Goal: Task Accomplishment & Management: Use online tool/utility

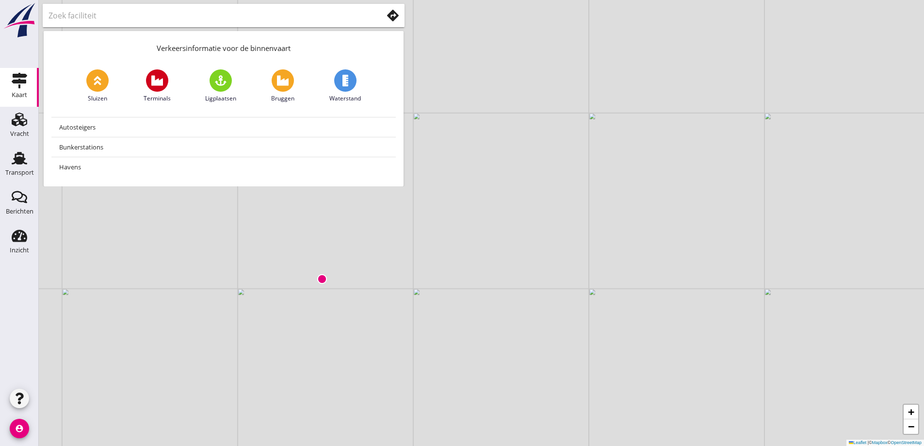
drag, startPoint x: 227, startPoint y: 298, endPoint x: 325, endPoint y: 265, distance: 103.0
click at [325, 265] on div "+ − Leaflet | © Mapbox © OpenStreetMap" at bounding box center [482, 223] width 886 height 446
click at [24, 161] on icon "Transport" at bounding box center [20, 158] width 16 height 16
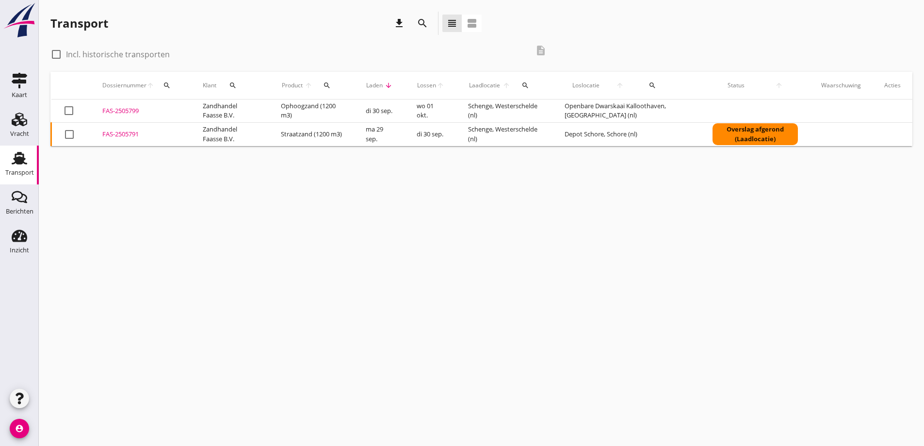
click at [117, 134] on div "FAS-2505791" at bounding box center [140, 135] width 77 height 10
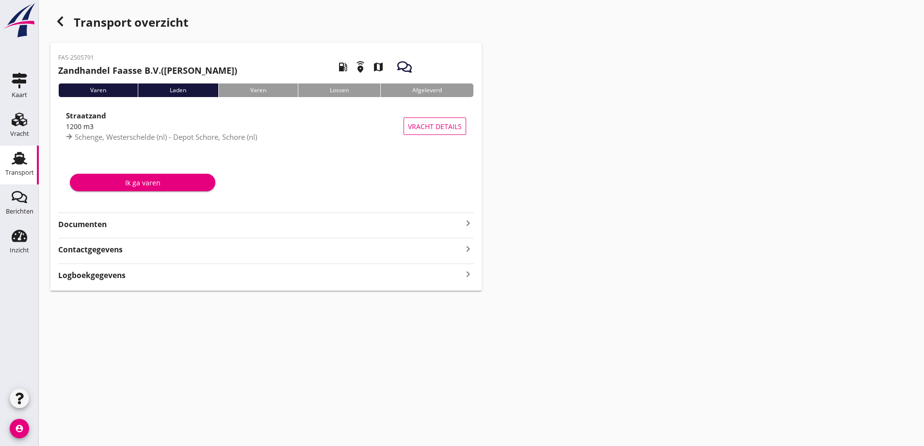
click at [79, 222] on strong "Documenten" at bounding box center [260, 224] width 404 height 11
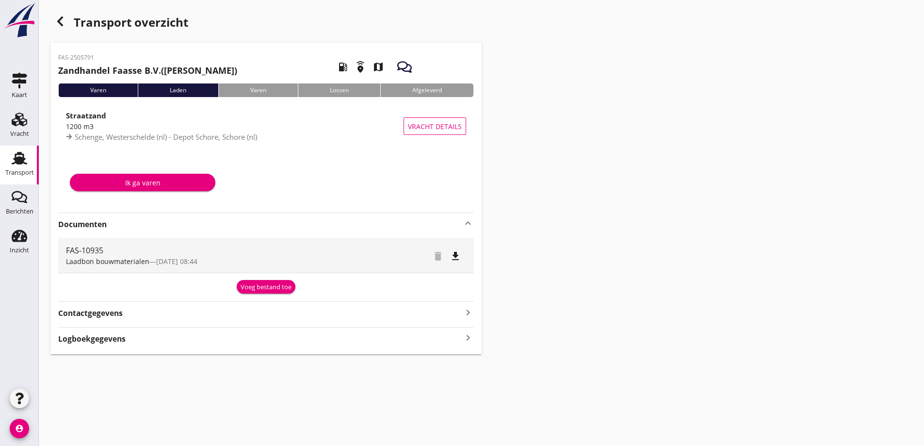
click at [276, 285] on div "Voeg bestand toe" at bounding box center [266, 287] width 51 height 10
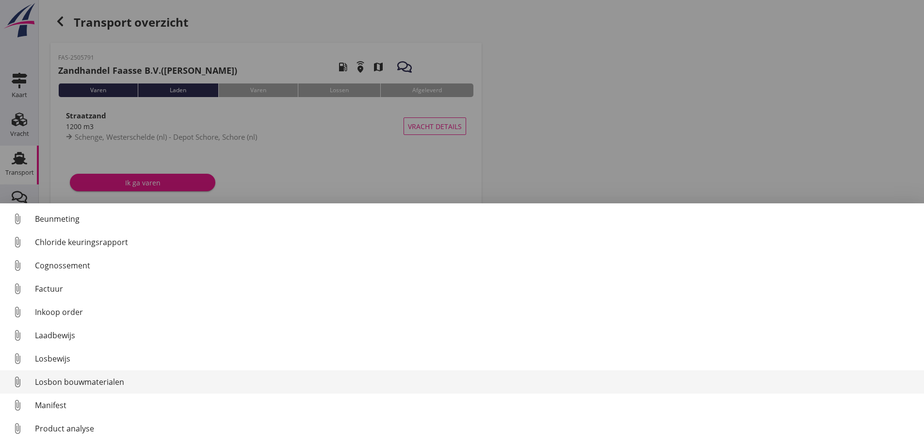
click at [99, 379] on div "Losbon bouwmaterialen" at bounding box center [476, 382] width 882 height 12
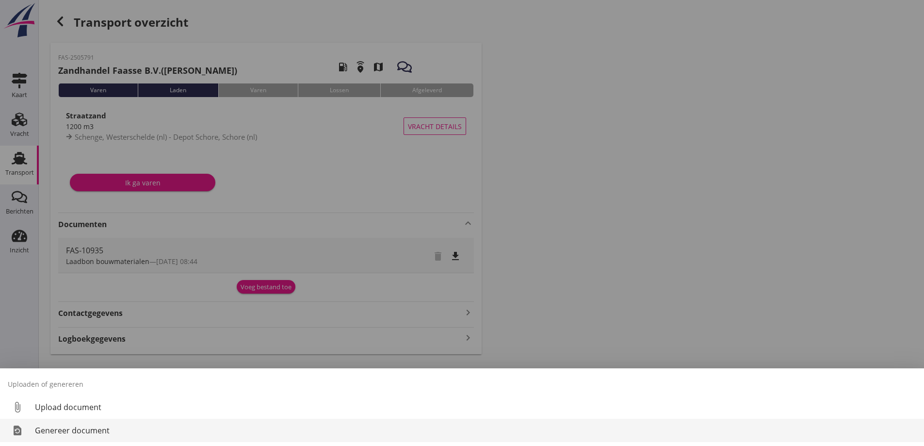
click at [72, 429] on div "Genereer document" at bounding box center [476, 431] width 882 height 12
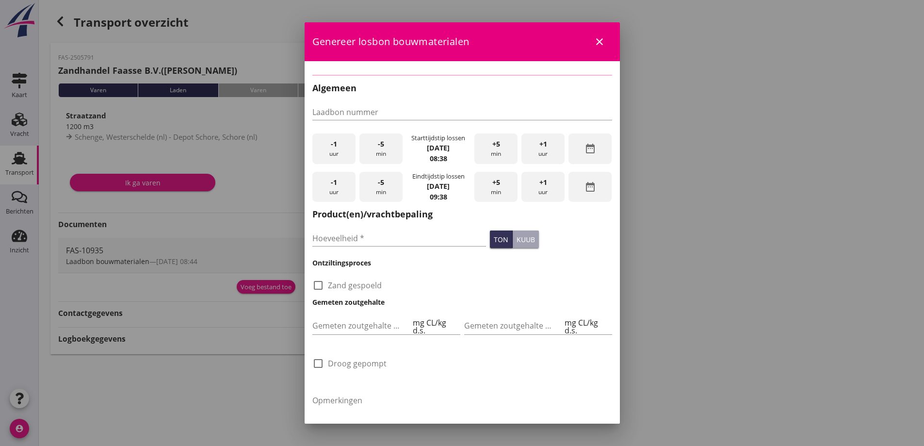
type input "FAS-10935"
type input "1200"
checkbox input "true"
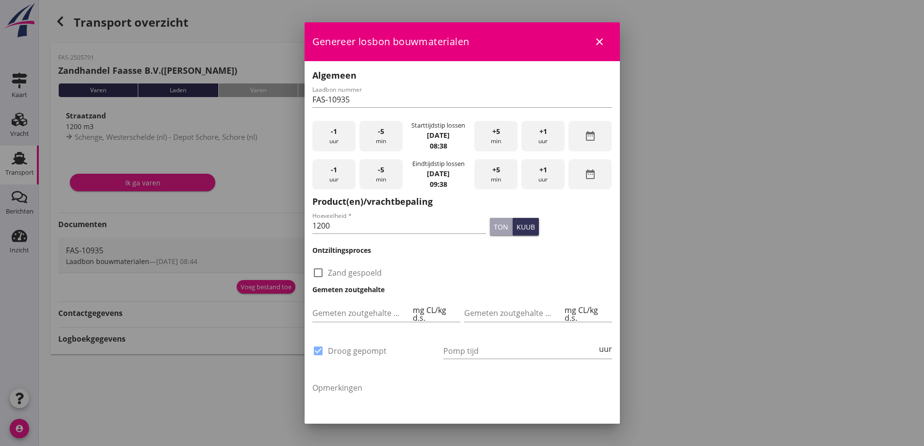
click at [341, 141] on div "-1 uur" at bounding box center [334, 136] width 43 height 31
click at [341, 143] on div "-1 uur" at bounding box center [334, 136] width 43 height 31
click at [382, 138] on div "-5 min" at bounding box center [381, 136] width 43 height 31
drag, startPoint x: 410, startPoint y: 222, endPoint x: 314, endPoint y: 228, distance: 96.3
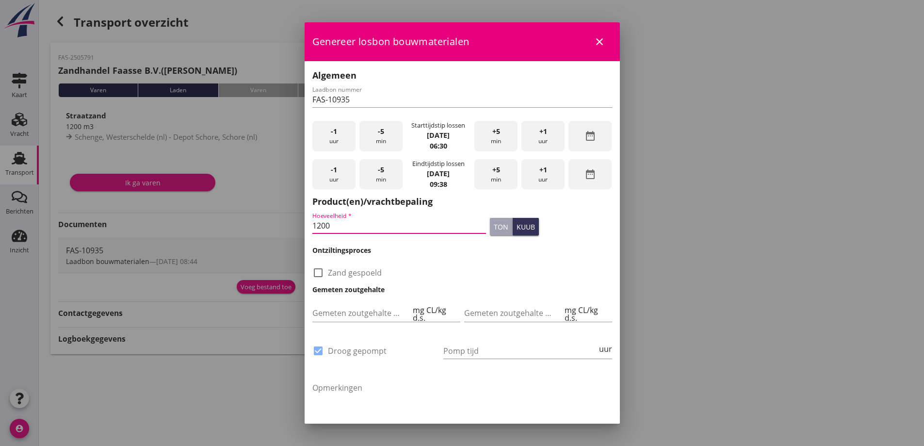
click at [314, 228] on input "1200" at bounding box center [400, 226] width 174 height 16
type input "1195"
click at [577, 228] on div "ton kuub" at bounding box center [551, 226] width 126 height 21
click at [474, 354] on input "Pomp tijd" at bounding box center [521, 351] width 154 height 16
type input "2"
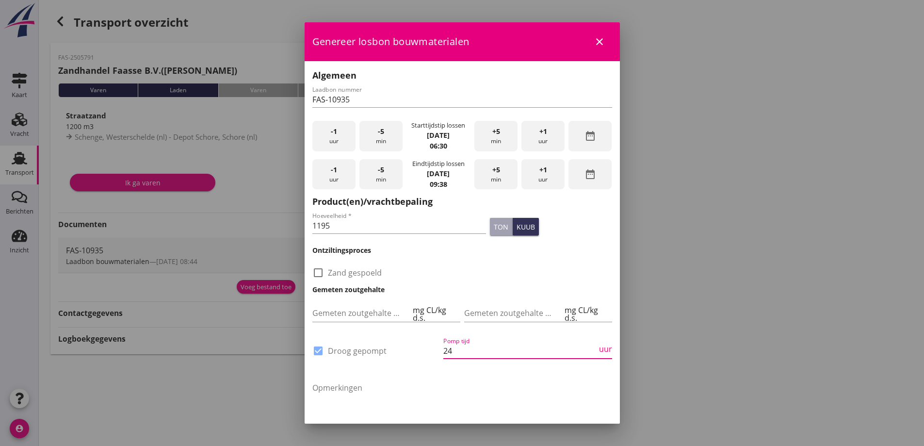
type input "24"
click at [759, 290] on div at bounding box center [462, 223] width 924 height 446
click at [506, 176] on div "+5 min" at bounding box center [496, 174] width 43 height 31
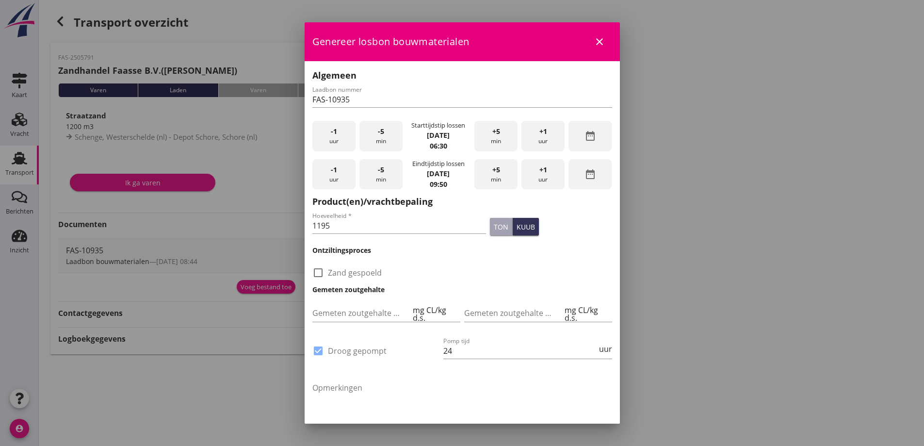
click at [506, 176] on div "+5 min" at bounding box center [496, 174] width 43 height 31
click at [541, 177] on div "+1 uur" at bounding box center [543, 174] width 43 height 31
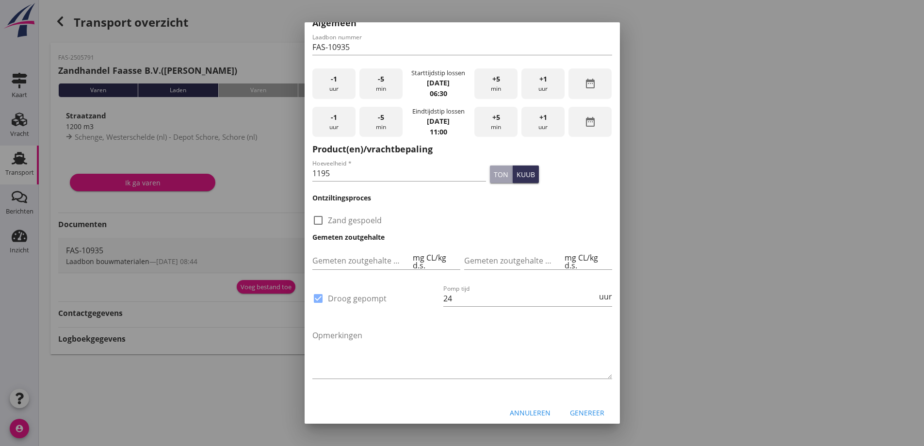
scroll to position [58, 0]
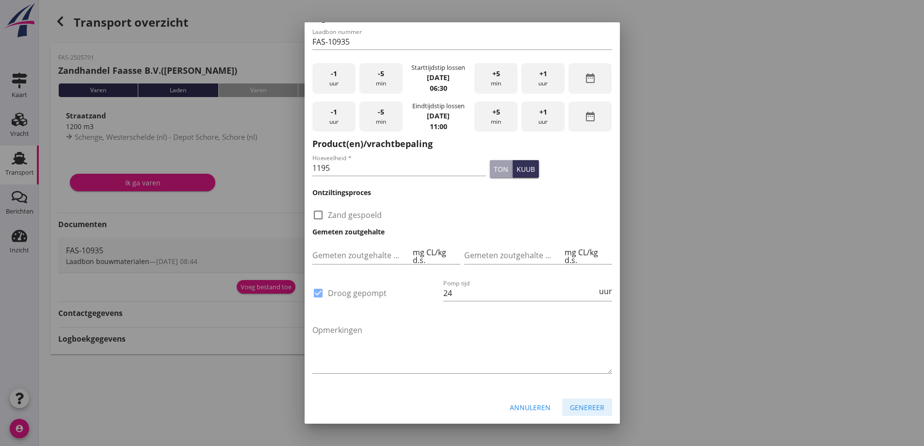
click at [575, 407] on div "Genereer" at bounding box center [587, 407] width 34 height 10
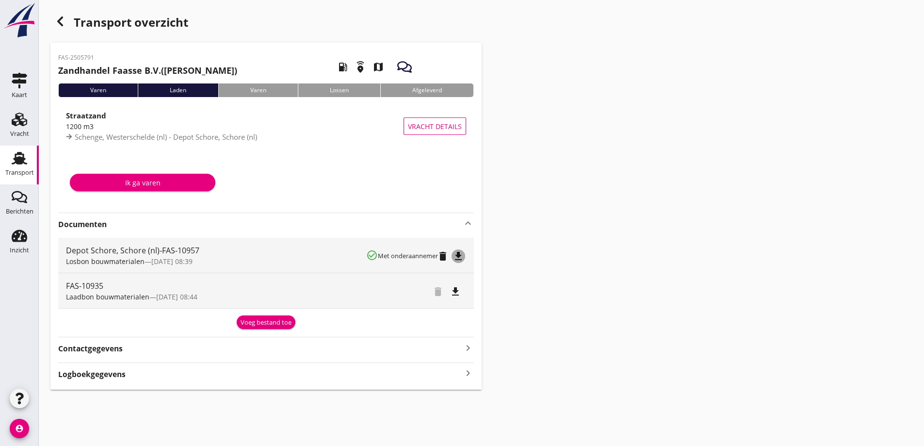
click at [456, 254] on icon "file_download" at bounding box center [459, 256] width 12 height 12
